Goal: Information Seeking & Learning: Learn about a topic

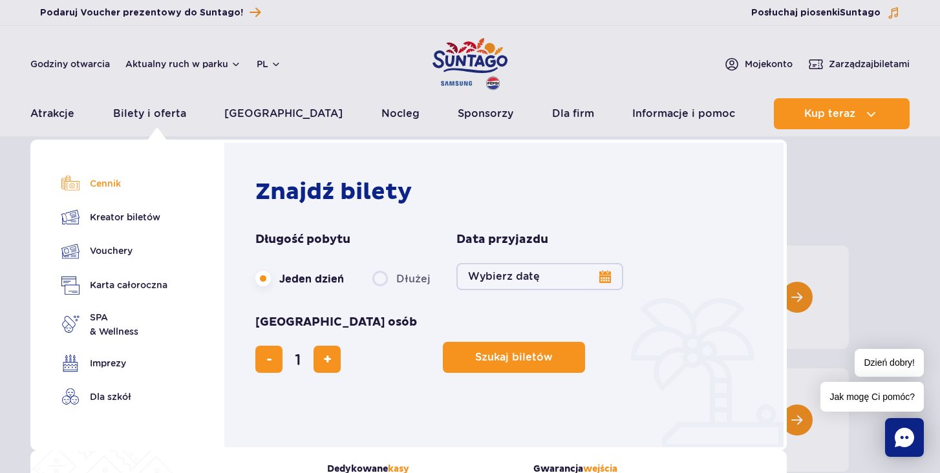
click at [107, 182] on link "Cennik" at bounding box center [114, 183] width 106 height 18
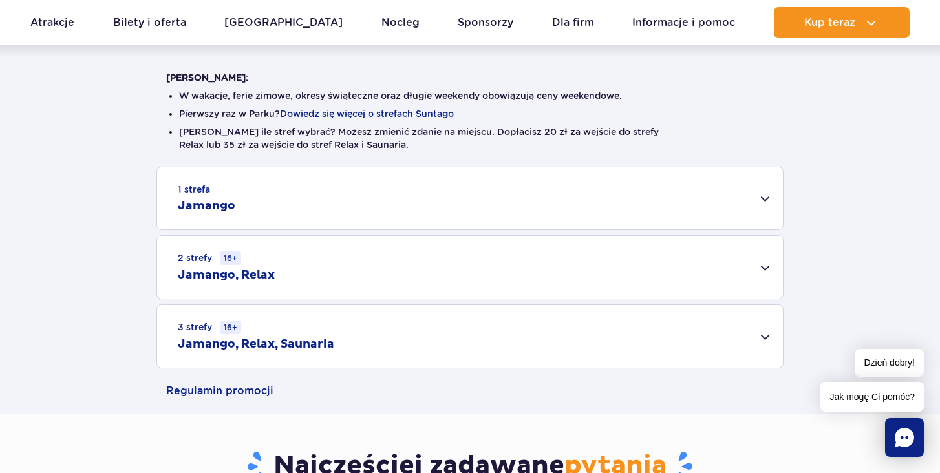
scroll to position [103, 0]
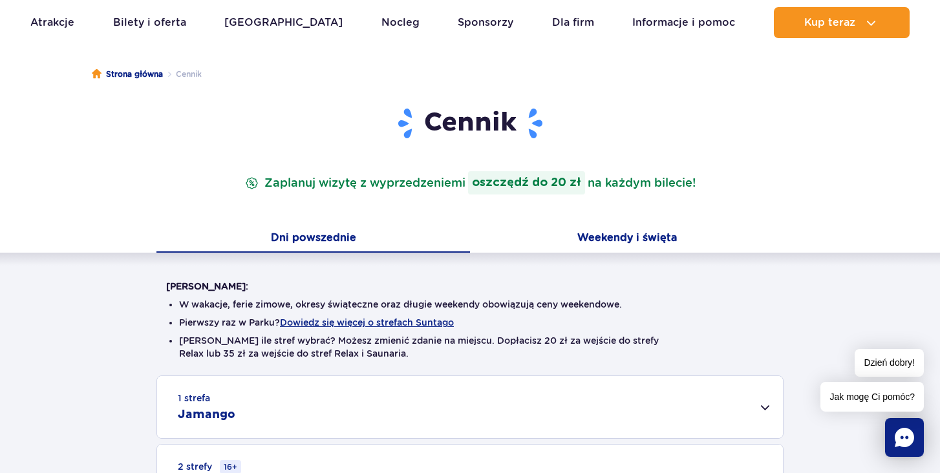
click at [583, 235] on button "Weekendy i święta" at bounding box center [626, 239] width 313 height 27
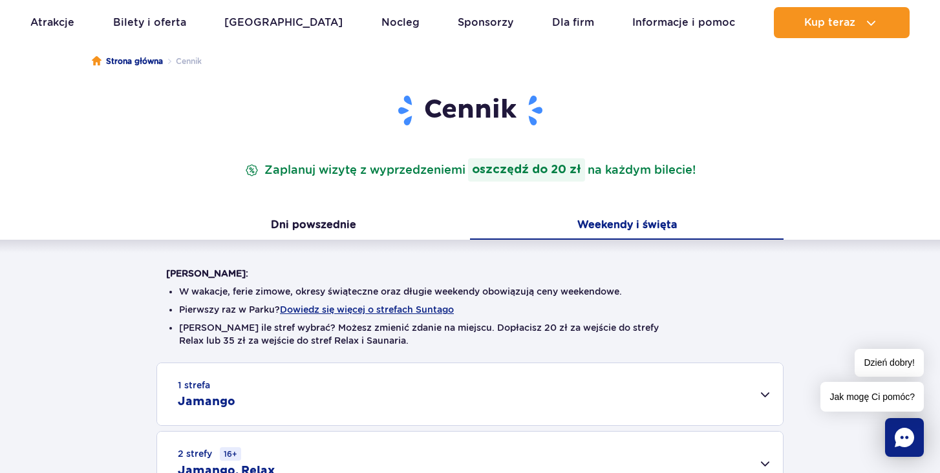
scroll to position [361, 0]
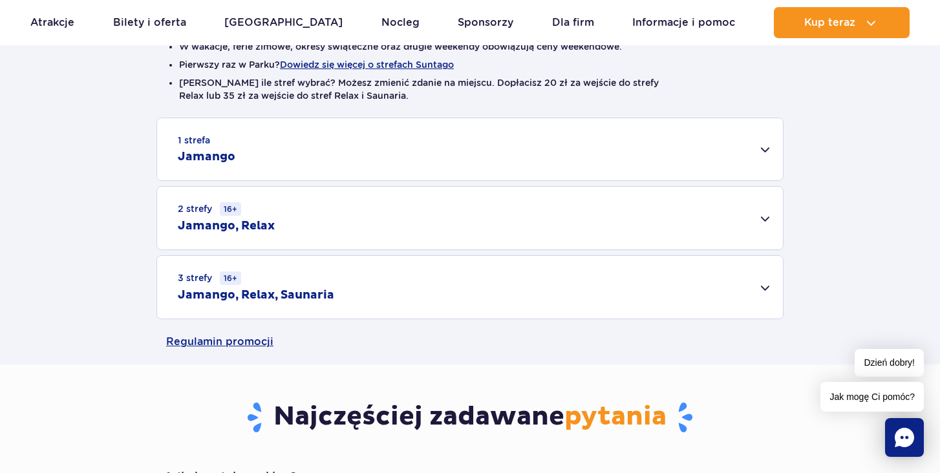
click at [341, 284] on div "3 strefy 16+ Jamango, Relax, Saunaria" at bounding box center [470, 287] width 626 height 63
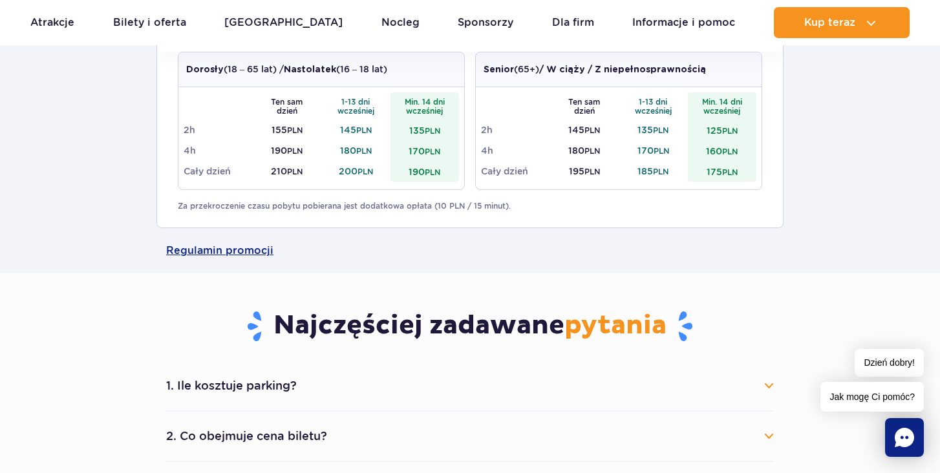
scroll to position [603, 0]
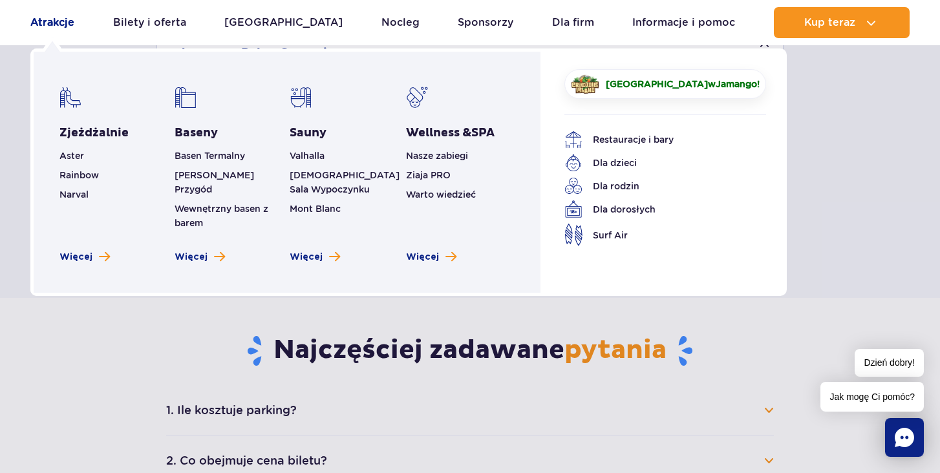
click at [63, 17] on link "Atrakcje" at bounding box center [52, 22] width 44 height 31
